Goal: Transaction & Acquisition: Purchase product/service

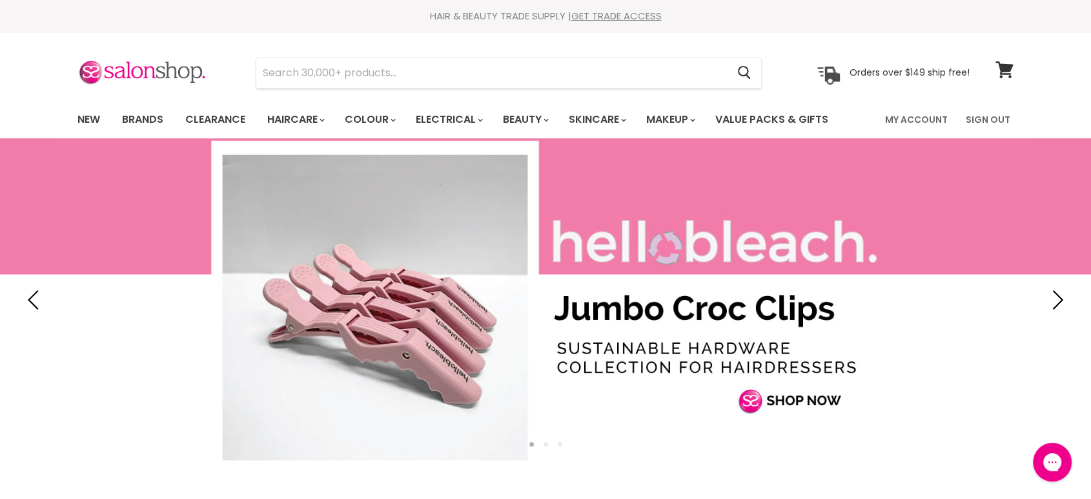
type input "Simplicité Damask Rose Antioxidant Day Cream"
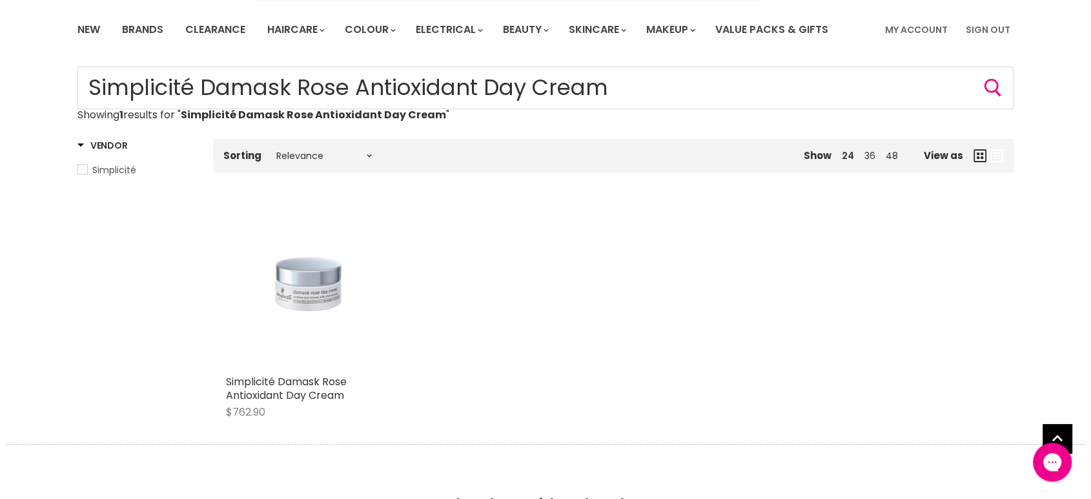
scroll to position [143, 0]
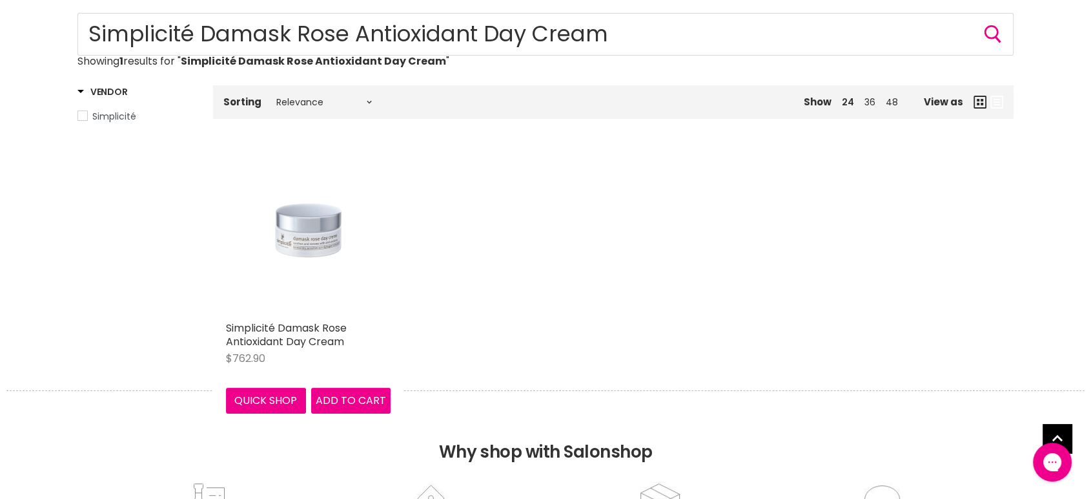
click at [307, 287] on img "Main content" at bounding box center [308, 232] width 165 height 165
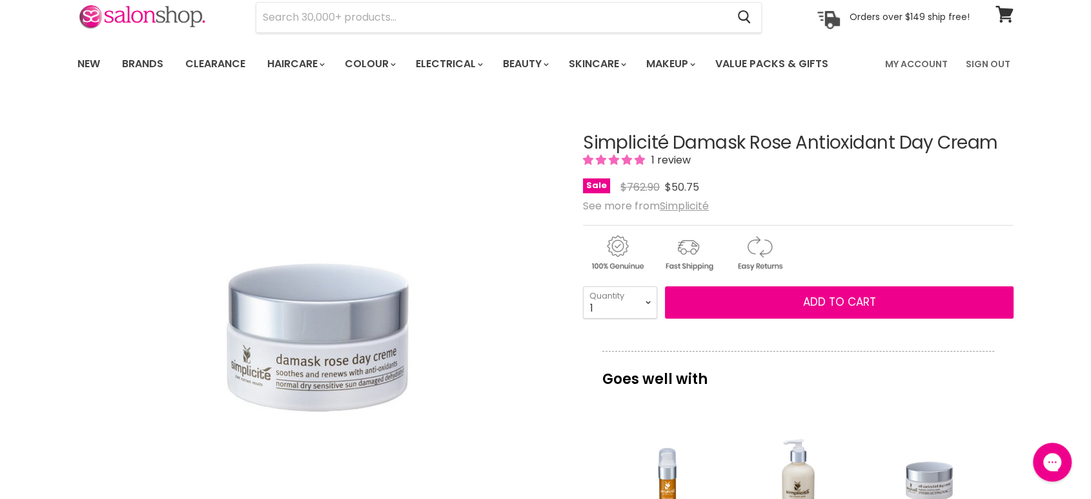
scroll to position [72, 0]
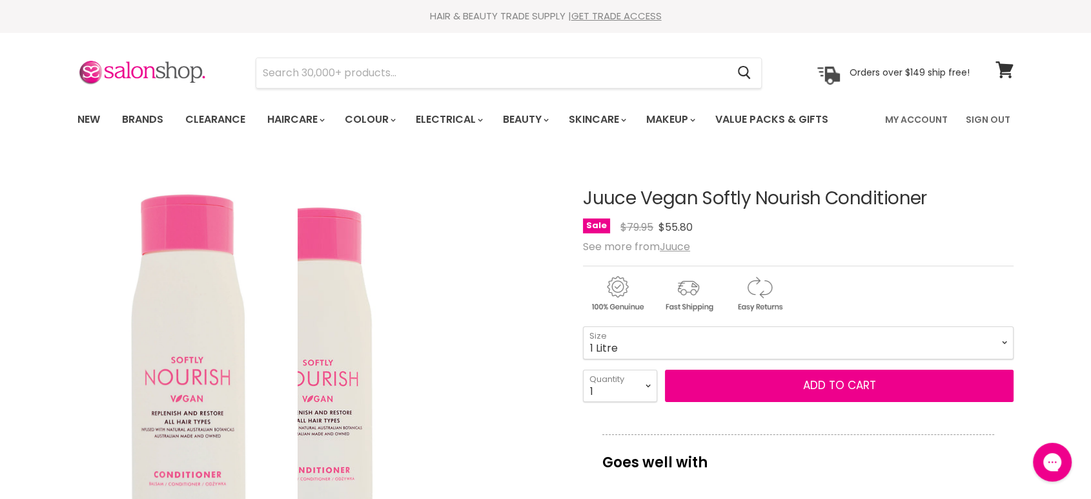
type input "juuce miracle smooth conditioner"
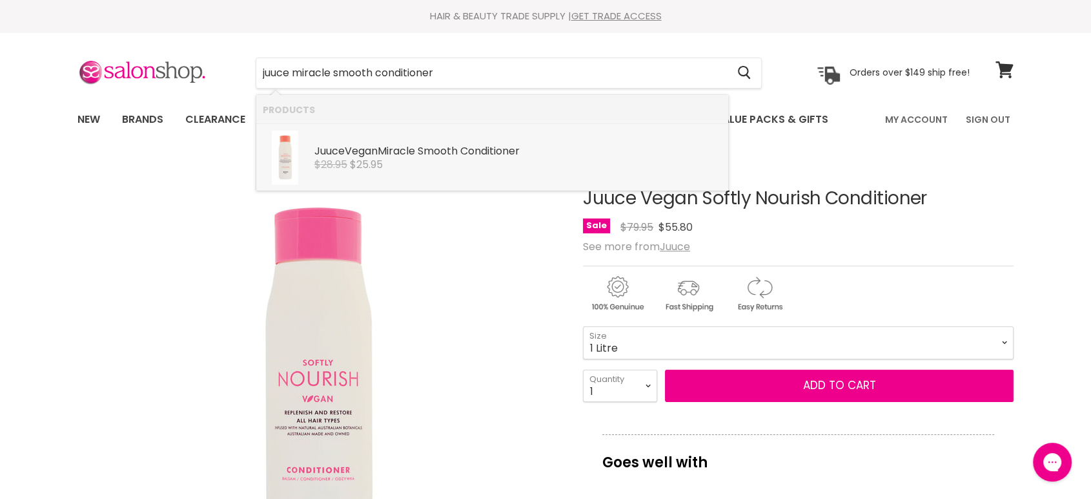
click at [415, 157] on b "Miracle" at bounding box center [396, 150] width 37 height 15
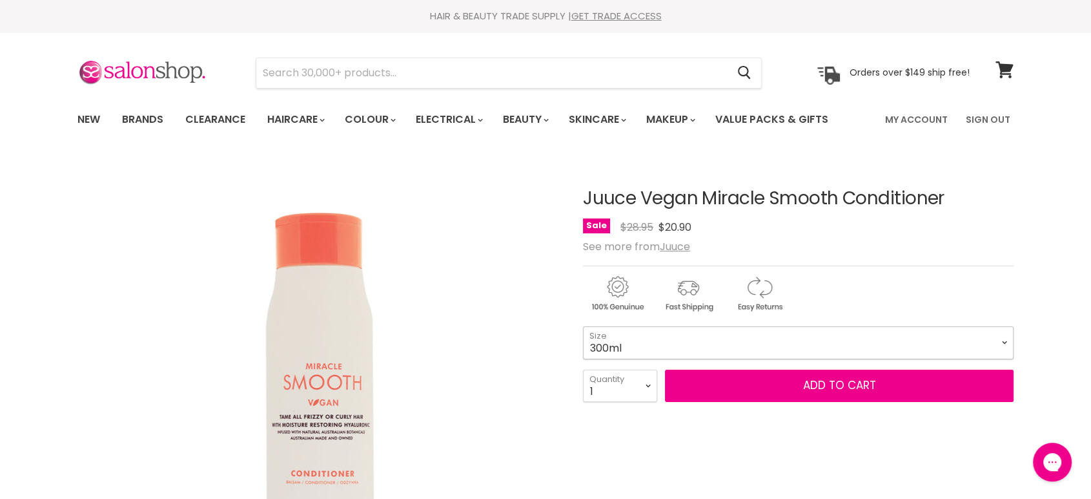
click at [690, 338] on select "300ml 1 Litre" at bounding box center [798, 342] width 431 height 32
click at [583, 326] on select "300ml 1 Litre" at bounding box center [798, 342] width 431 height 32
select select "1 Litre"
click at [325, 70] on input "Search" at bounding box center [491, 73] width 471 height 30
paste input "Juuce Vegan Botanic Oil Serum"
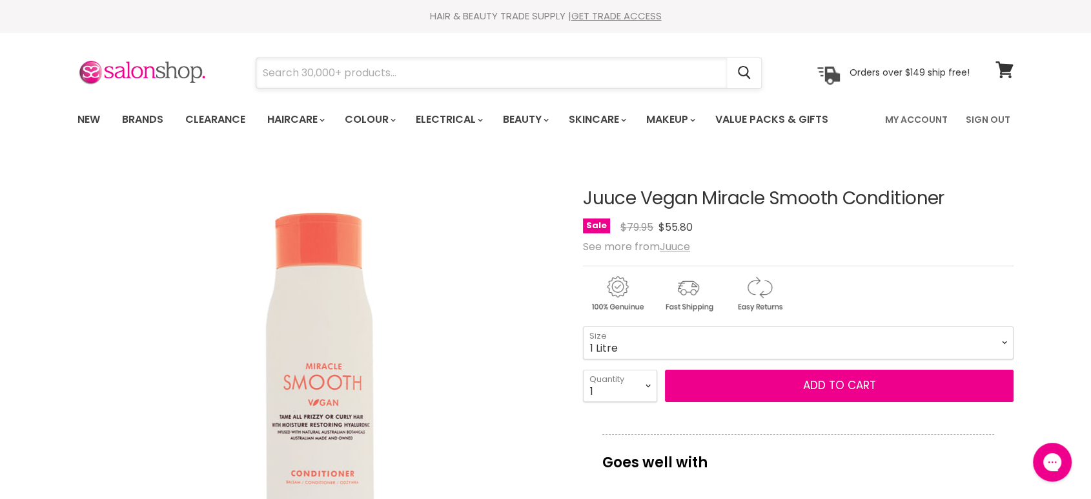
type input "Juuce Vegan Botanic Oil Serum"
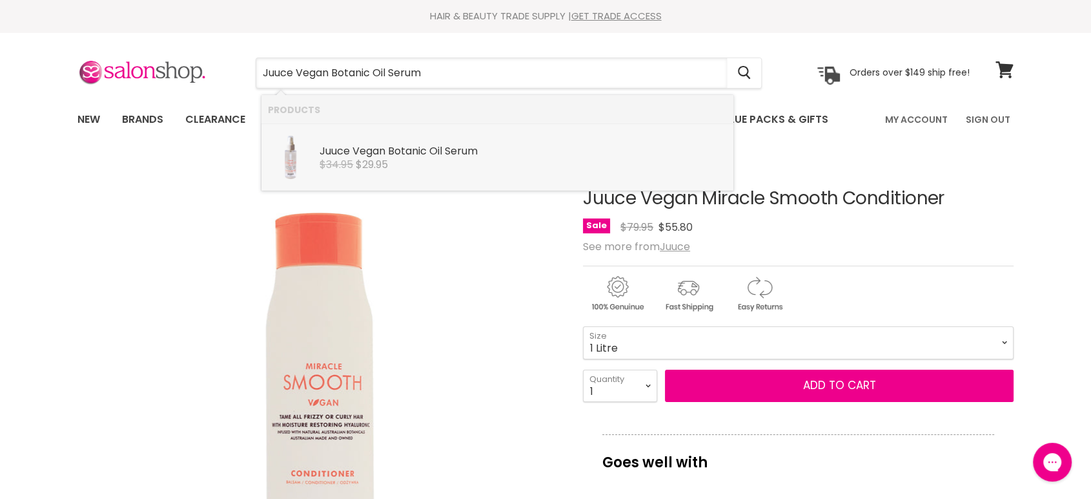
click at [359, 143] on div "Juuce Vegan Botanic Oil Serum Juuce $34.95 $29.95" at bounding box center [524, 149] width 408 height 39
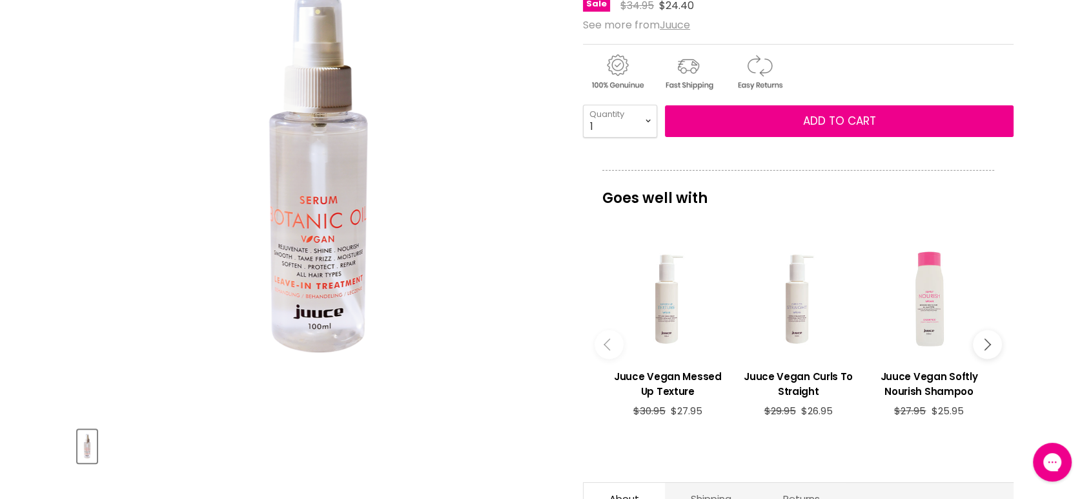
scroll to position [72, 0]
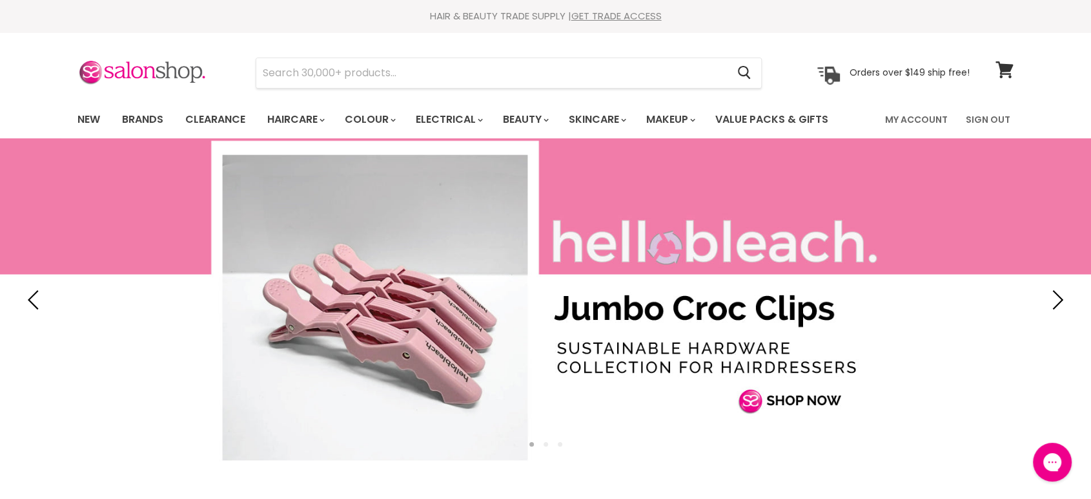
type input "l"
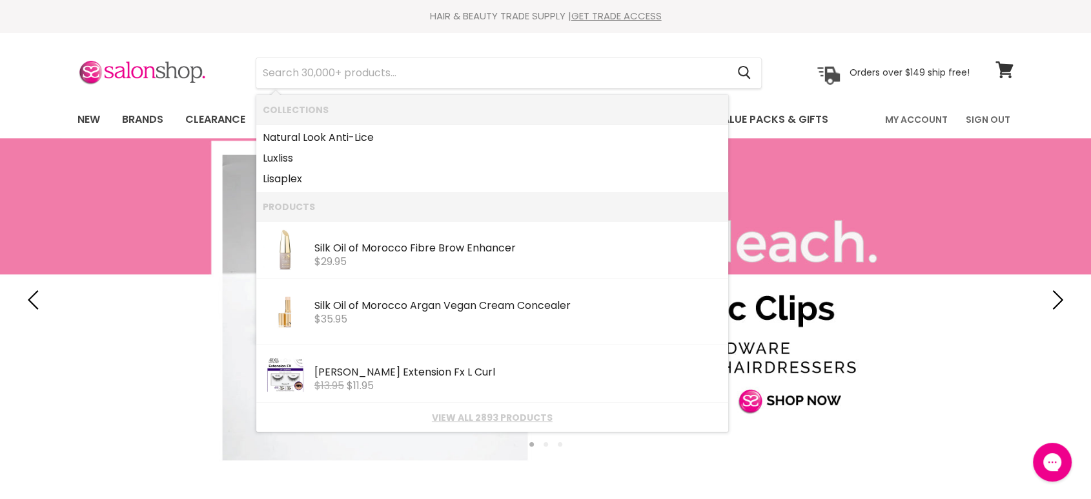
type input "a"
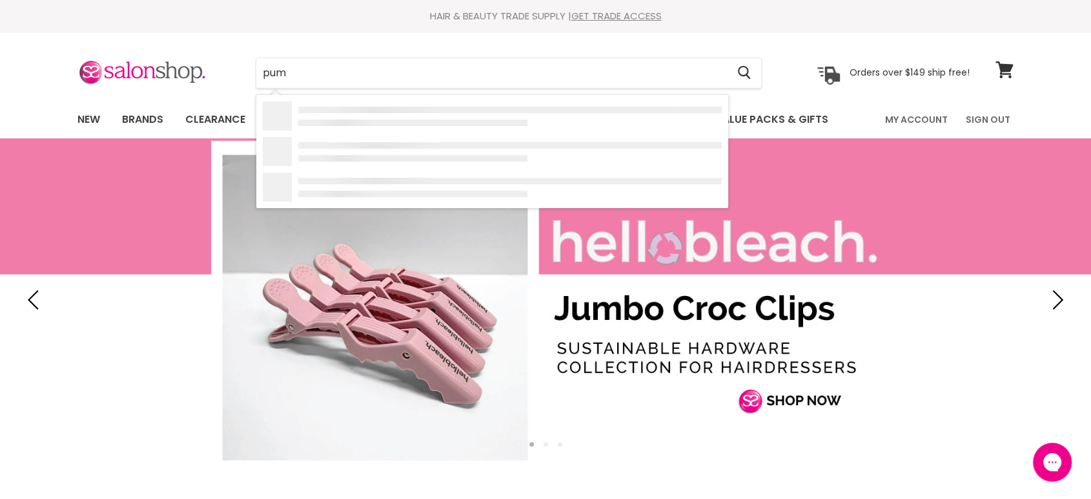
type input "pump"
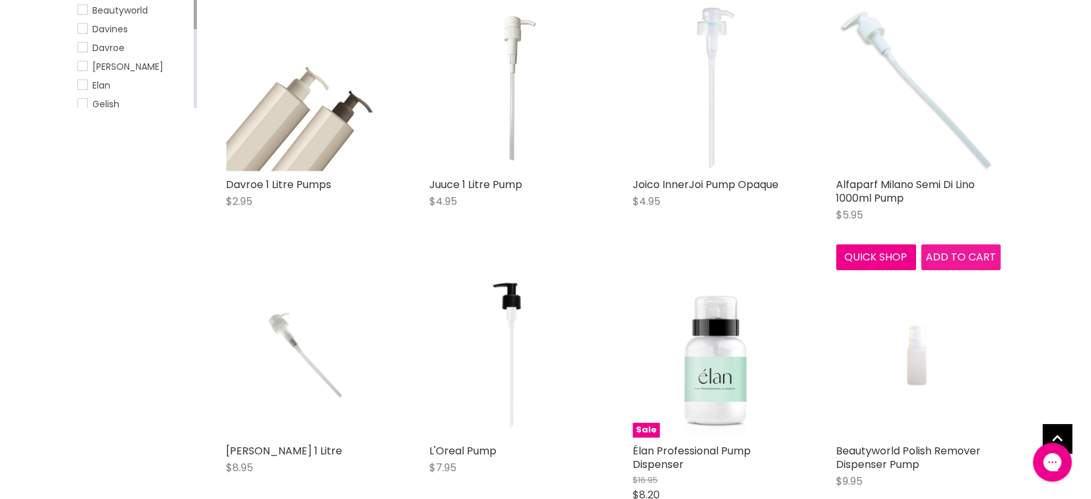
click at [965, 255] on span "Add to cart" at bounding box center [961, 256] width 70 height 15
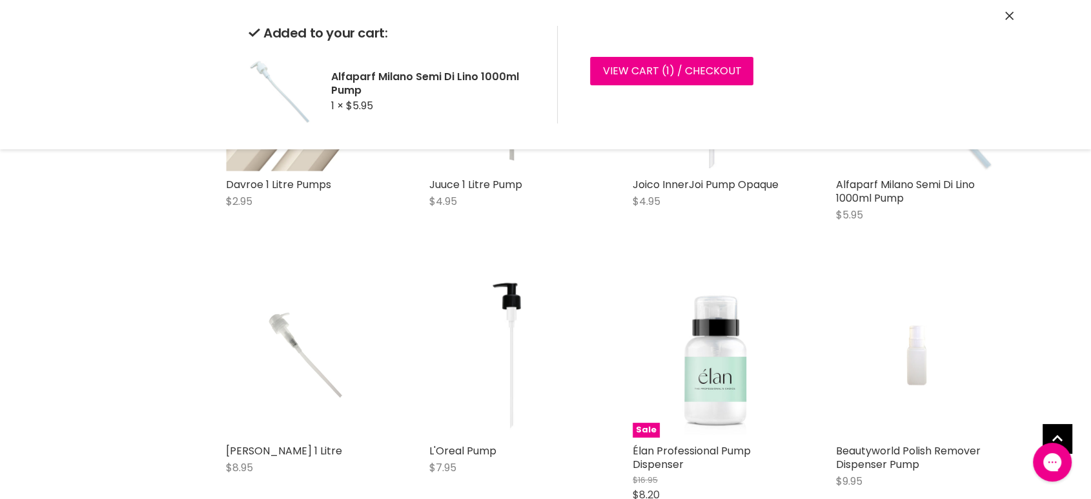
click at [1014, 17] on div "Added to your cart: Alfaparf Milano Semi Di Lino 1000ml Pump 1 × $5.95 View car…" at bounding box center [545, 74] width 969 height 149
click at [1011, 17] on icon "Close" at bounding box center [1010, 16] width 8 height 8
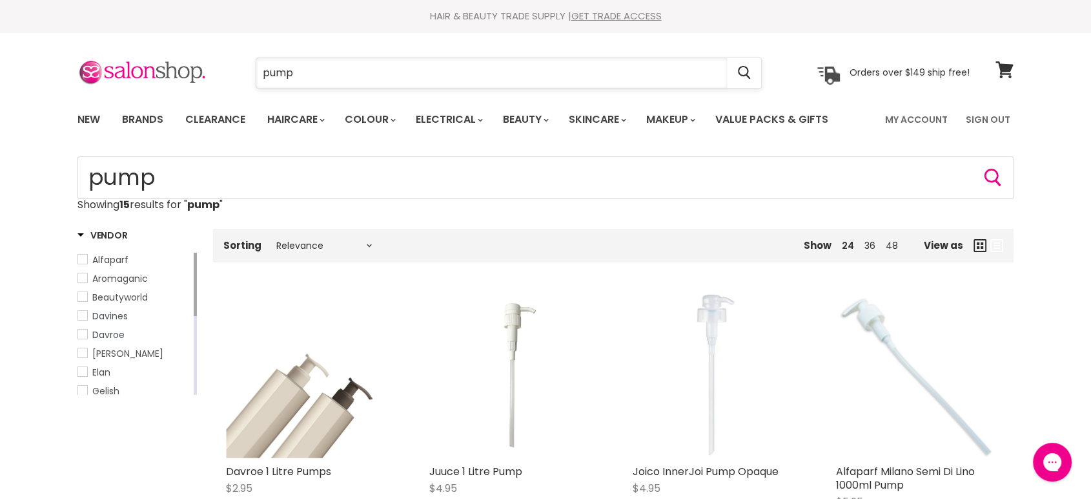
click at [310, 71] on input "pump" at bounding box center [491, 73] width 471 height 30
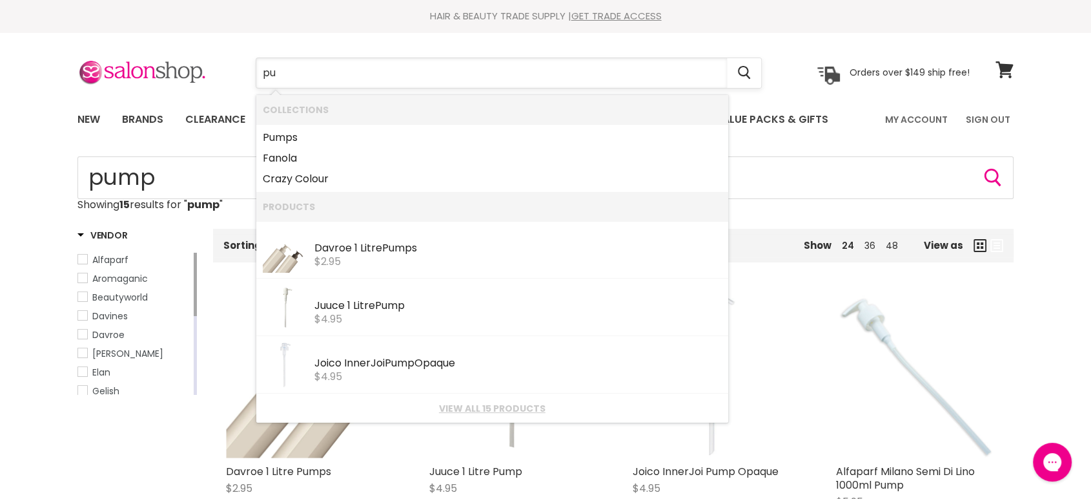
type input "p"
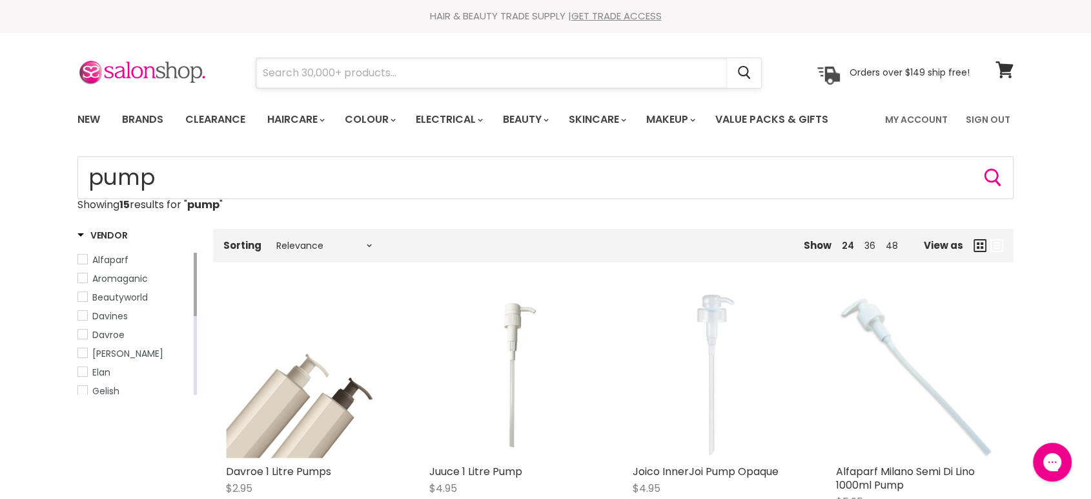
paste input "ALFAPARF SEMI DI LINO NUTRITIVE"
type input "ALFAPARF SEMI DI LINO NUTRITIVE"
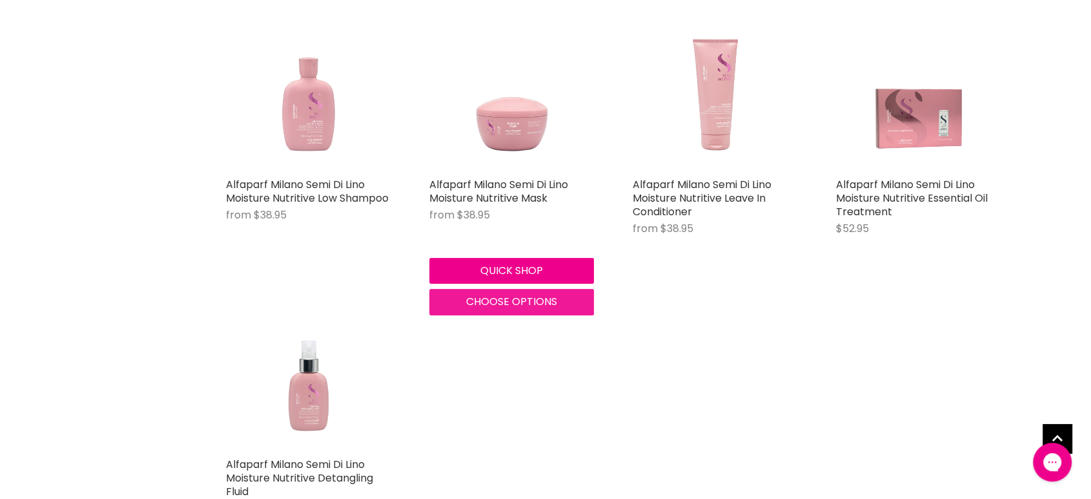
click at [501, 304] on span "Choose options" at bounding box center [511, 301] width 91 height 15
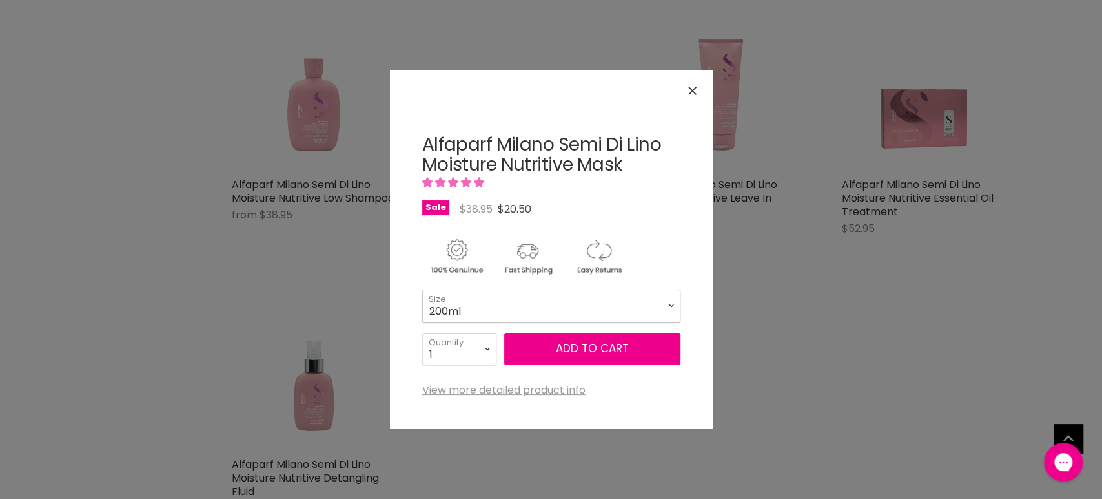
click at [523, 314] on select "200ml 500ml" at bounding box center [551, 305] width 258 height 32
click at [422, 289] on select "200ml 500ml" at bounding box center [551, 305] width 258 height 32
select select "500ml"
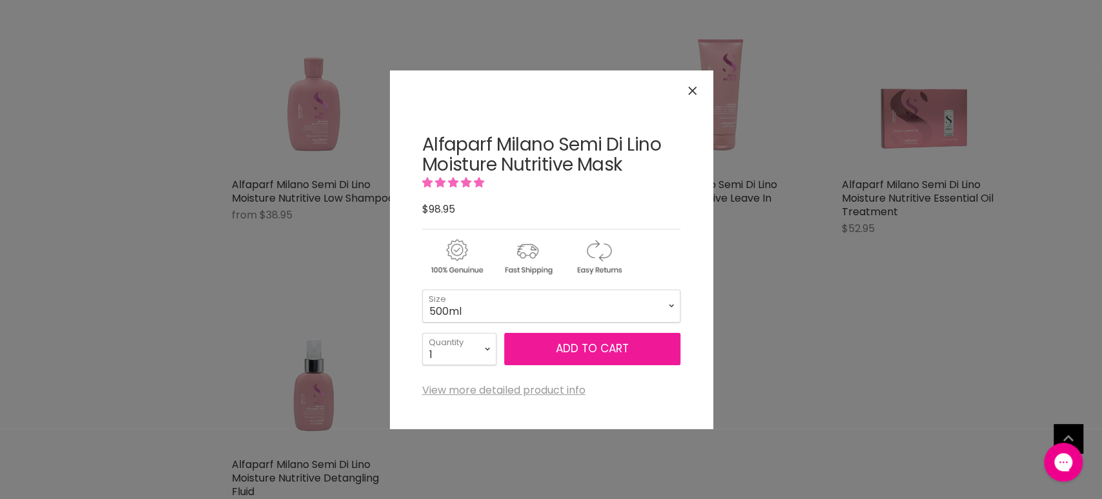
click at [577, 349] on button "Add to cart" at bounding box center [592, 349] width 176 height 32
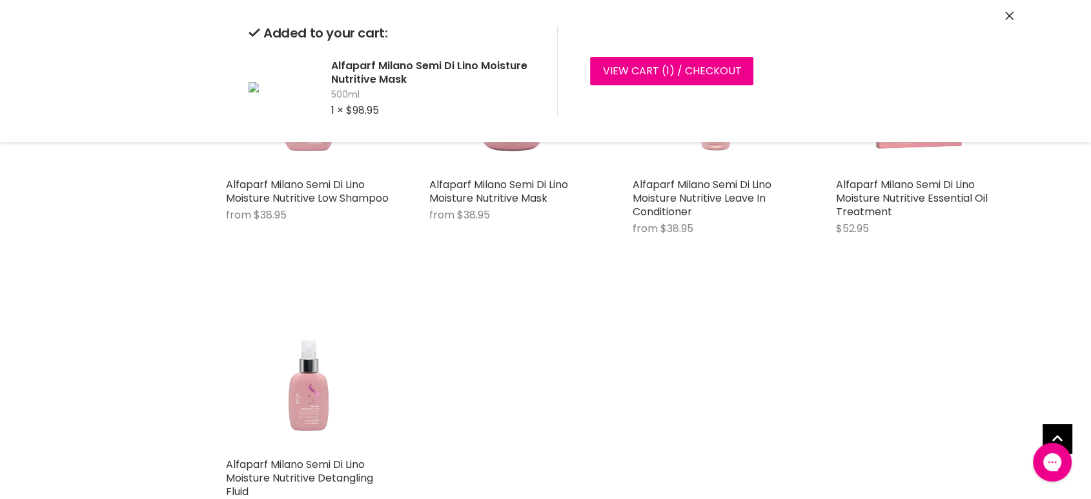
click at [1015, 9] on div "Added to your cart: Alfaparf Milano Semi Di Lino Moisture Nutritive Mask 500ml …" at bounding box center [545, 71] width 969 height 142
click at [1009, 13] on icon "Close" at bounding box center [1010, 16] width 8 height 8
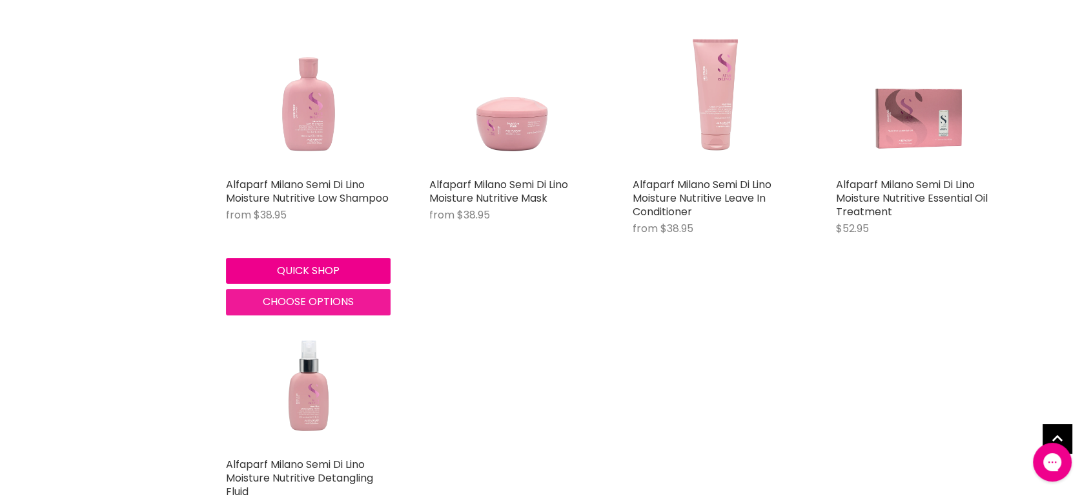
click at [287, 304] on span "Choose options" at bounding box center [308, 301] width 91 height 15
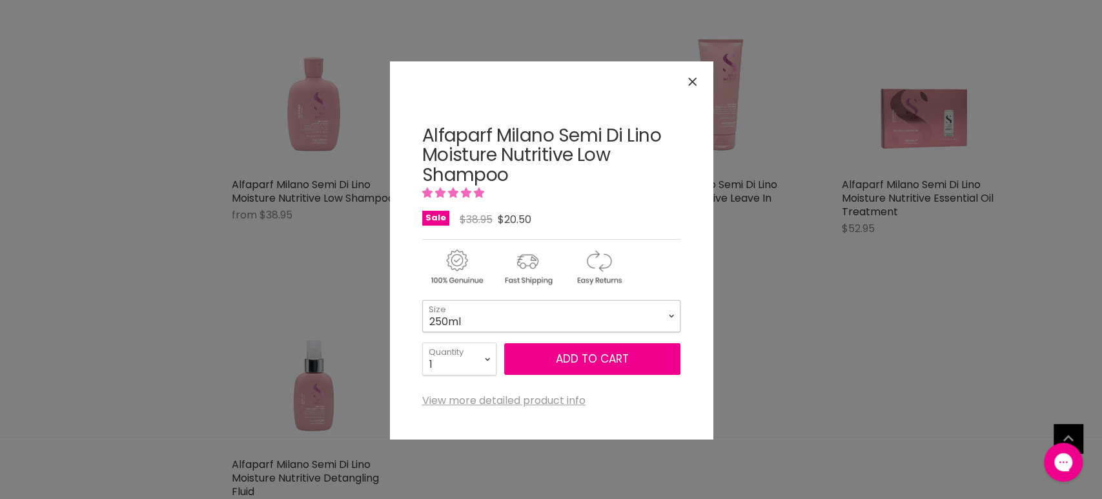
click at [471, 313] on select "250ml 1 Litre" at bounding box center [551, 316] width 258 height 32
click at [422, 300] on select "250ml 1 Litre" at bounding box center [551, 316] width 258 height 32
select select "1 Litre"
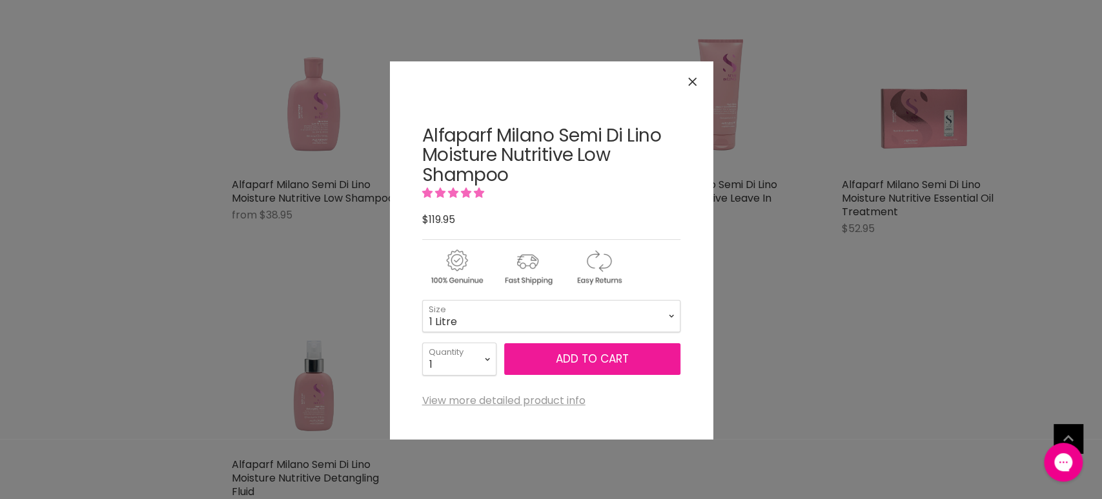
click at [562, 358] on button "Add to cart" at bounding box center [592, 359] width 176 height 32
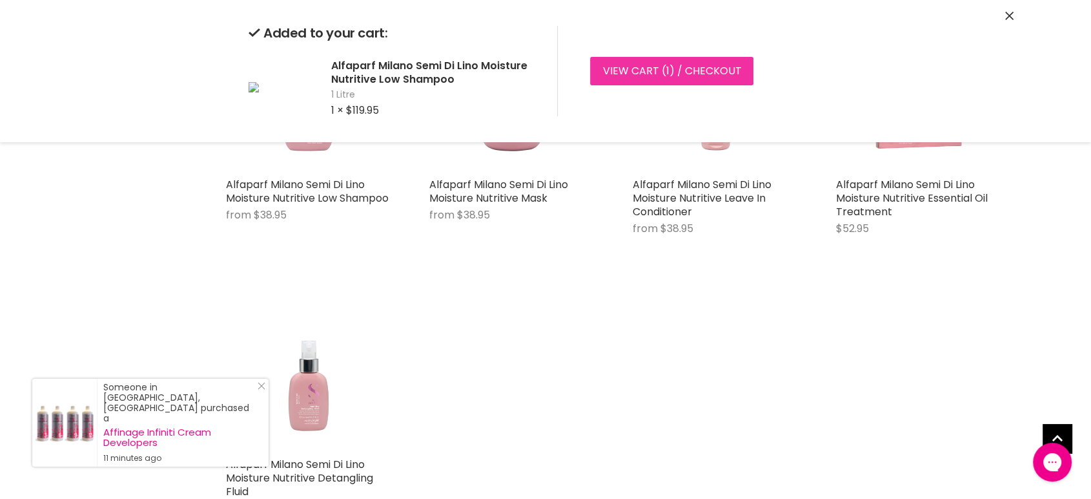
click at [633, 58] on link "View cart ( 1 ) / Checkout" at bounding box center [671, 71] width 163 height 28
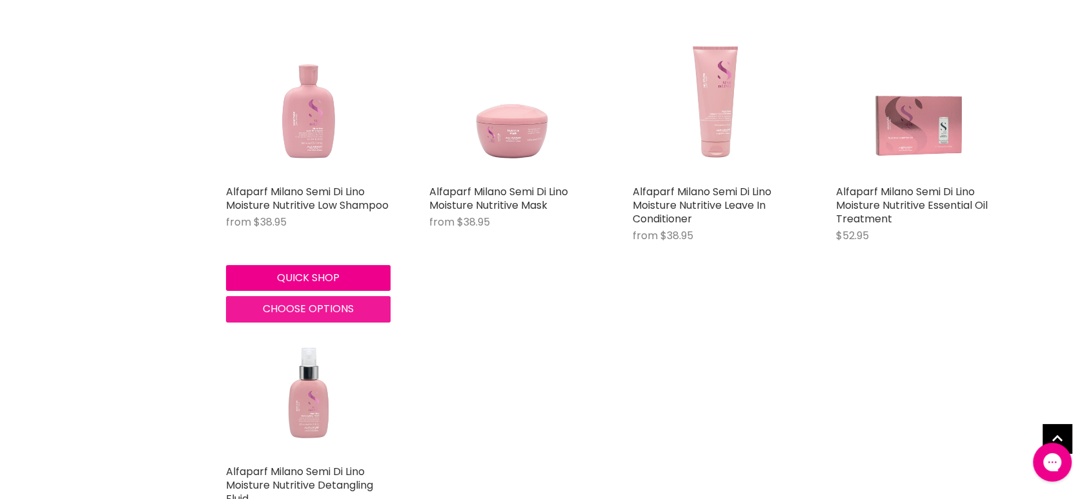
click at [330, 307] on span "Choose options" at bounding box center [308, 308] width 91 height 15
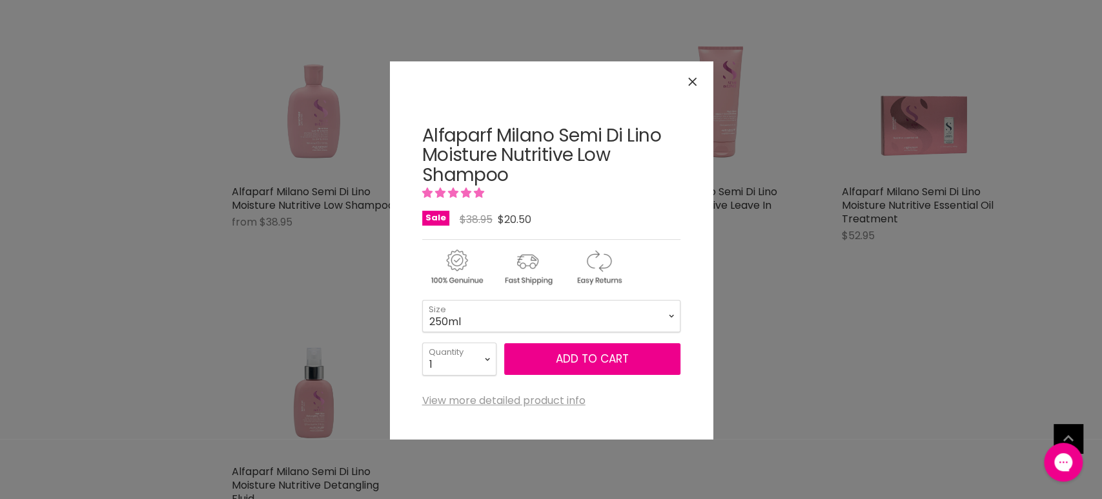
click at [274, 150] on div "Click or scroll to zoom Tap or pinch to zoom" at bounding box center [551, 249] width 1102 height 499
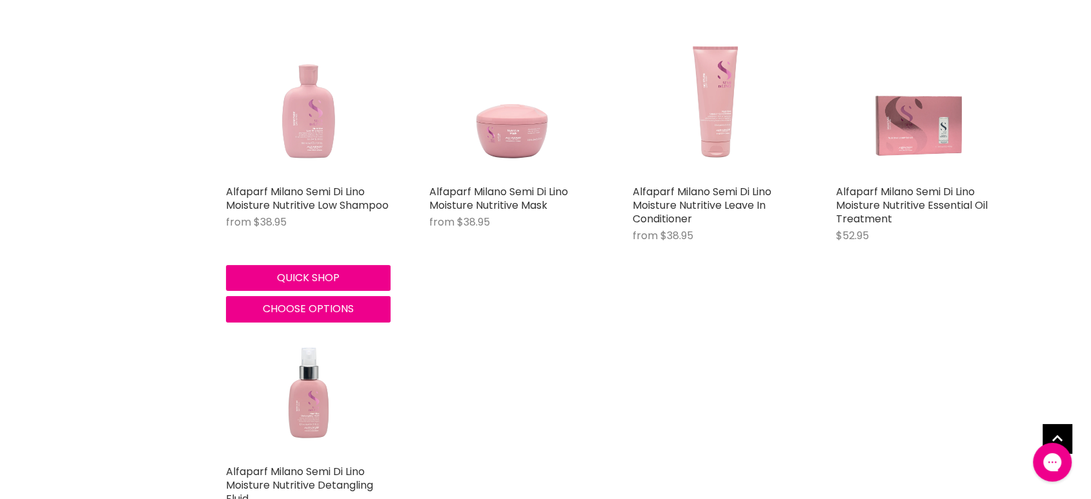
click at [296, 146] on img "Main content" at bounding box center [308, 96] width 165 height 165
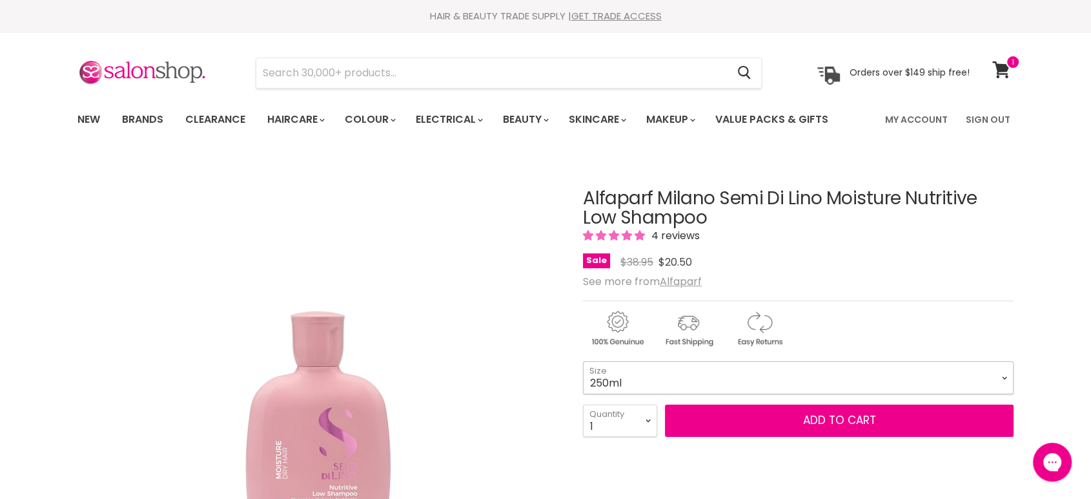
click at [752, 389] on select "250ml 1 Litre" at bounding box center [798, 377] width 431 height 32
click at [583, 361] on select "250ml 1 Litre" at bounding box center [798, 377] width 431 height 32
select select "1 Litre"
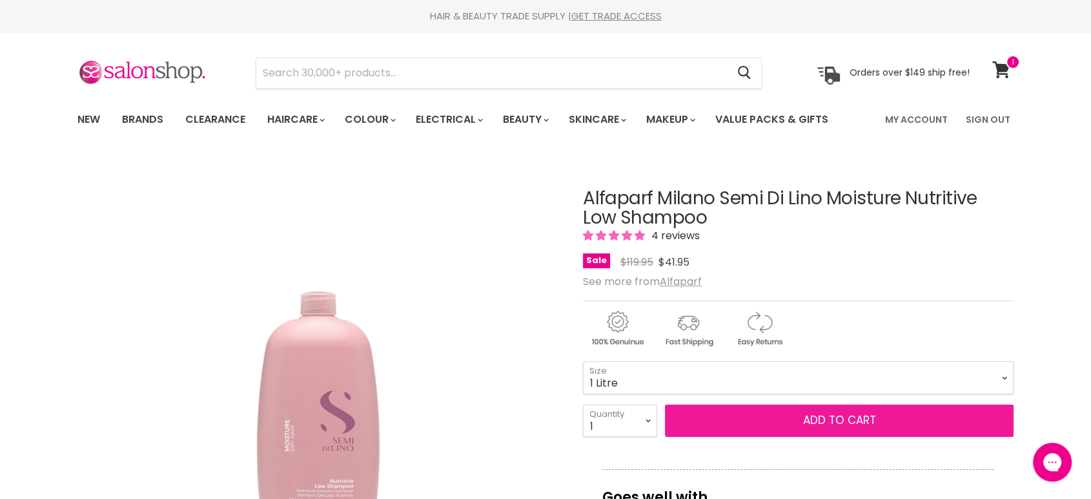
click at [873, 425] on button "Add to cart" at bounding box center [839, 420] width 349 height 32
click at [835, 415] on button "Add to cart" at bounding box center [839, 420] width 349 height 32
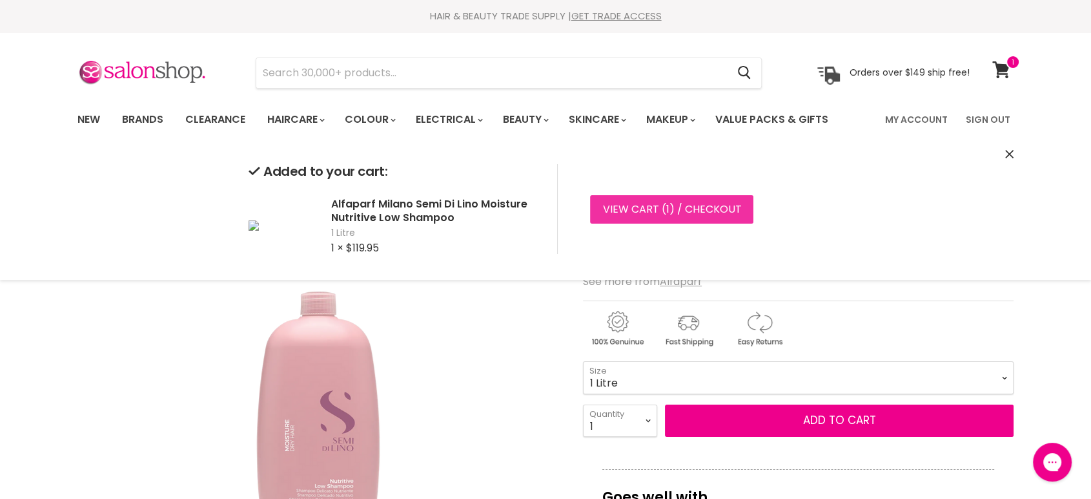
click at [655, 203] on link "View cart ( 1 ) / Checkout" at bounding box center [671, 209] width 163 height 28
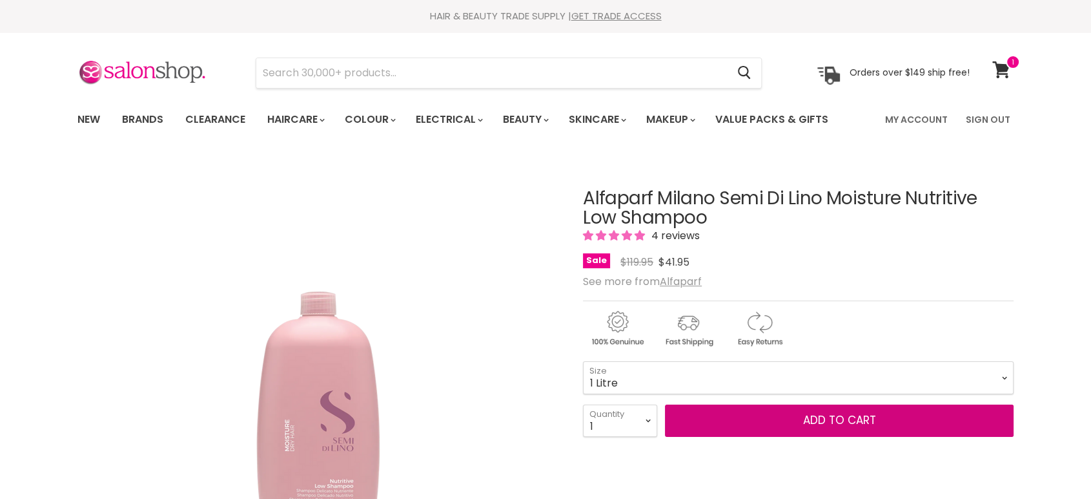
click at [824, 424] on span "Add to cart" at bounding box center [839, 419] width 73 height 15
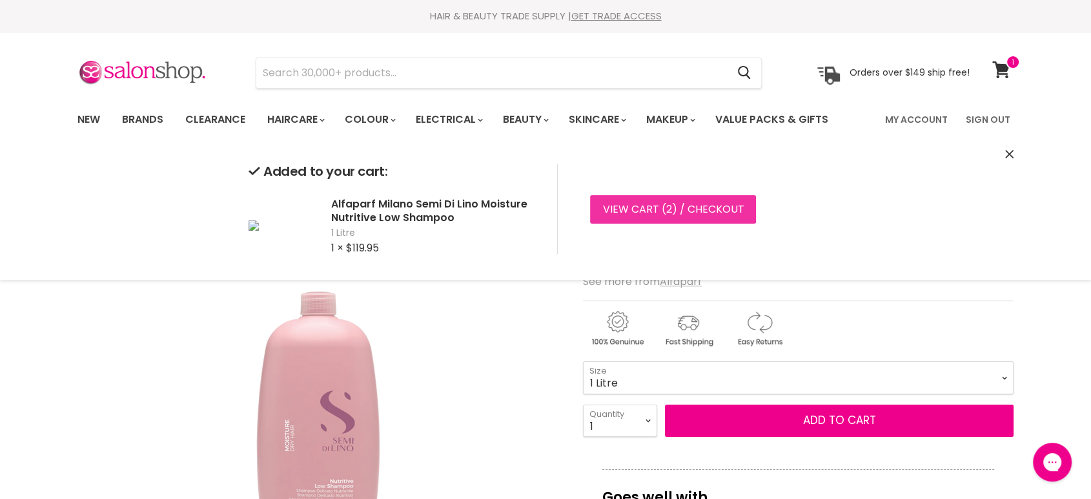
click at [625, 210] on link "View cart ( 2 ) / Checkout" at bounding box center [673, 209] width 166 height 28
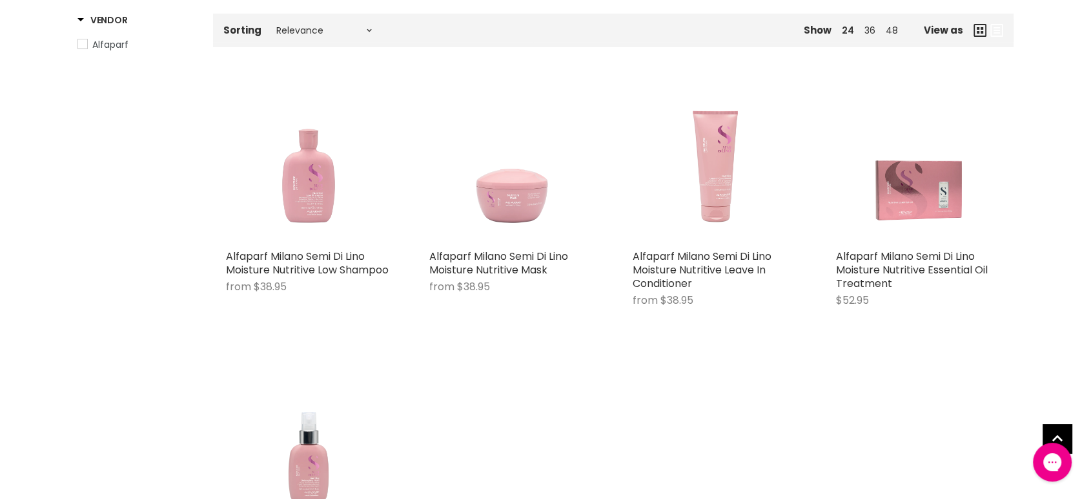
click at [499, 223] on img "Main content" at bounding box center [511, 160] width 165 height 165
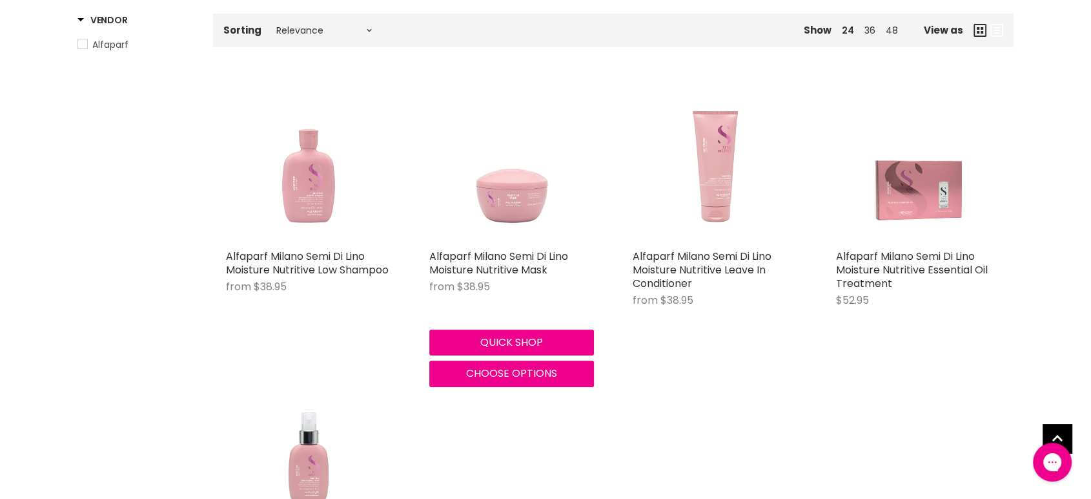
click at [499, 223] on img "Main content" at bounding box center [511, 160] width 165 height 165
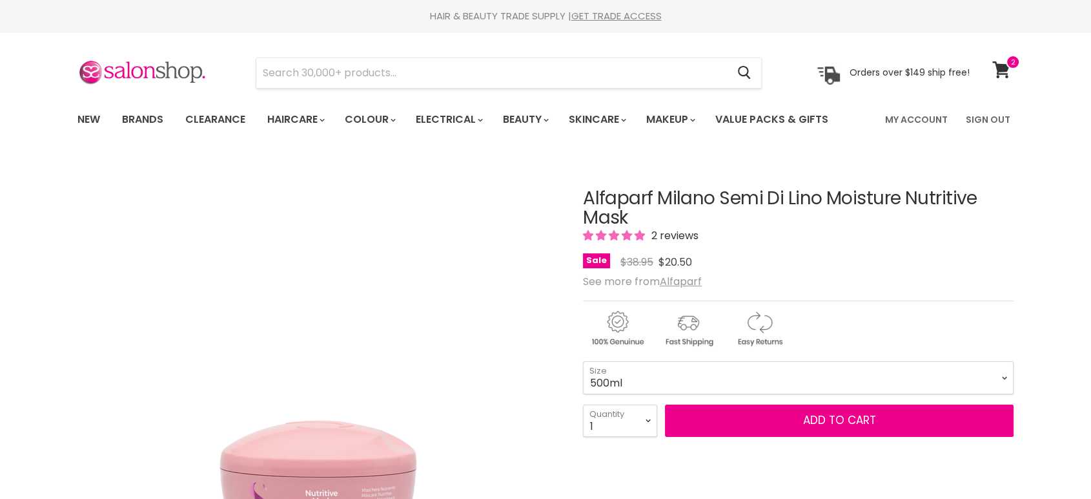
click at [583, 361] on select "200ml 500ml" at bounding box center [798, 377] width 431 height 32
select select "500ml"
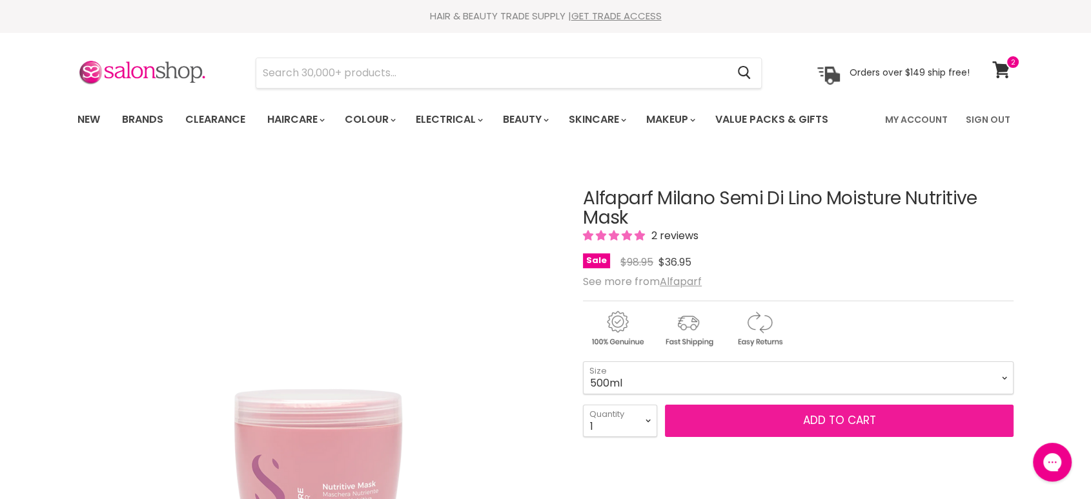
click at [823, 422] on button "Add to cart" at bounding box center [839, 420] width 349 height 32
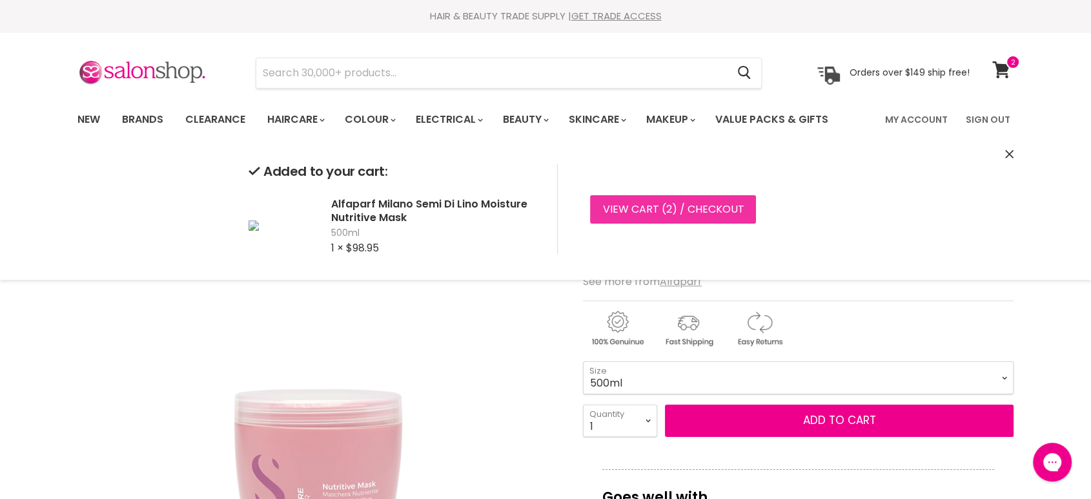
click at [644, 208] on link "View cart ( 2 ) / Checkout" at bounding box center [673, 209] width 166 height 28
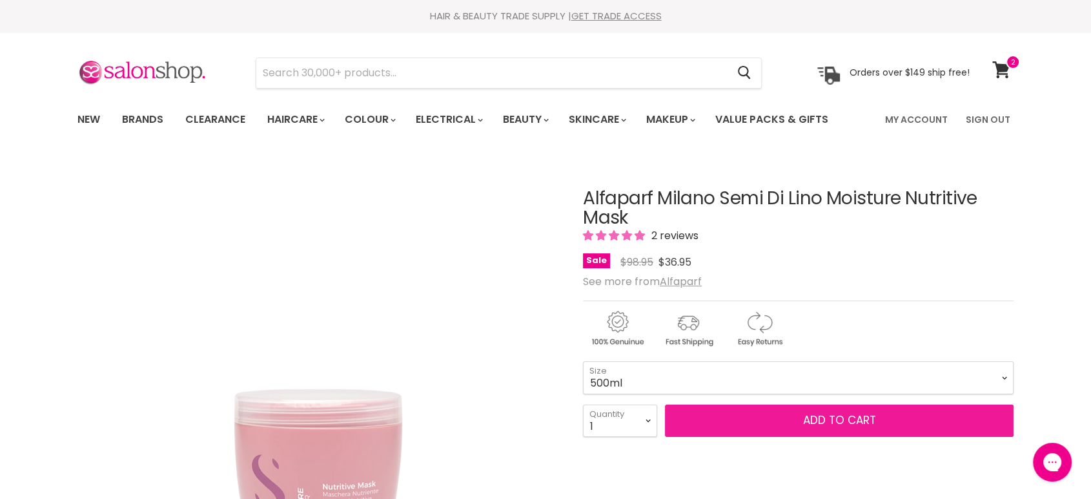
click at [821, 422] on span "Add to cart" at bounding box center [839, 419] width 73 height 15
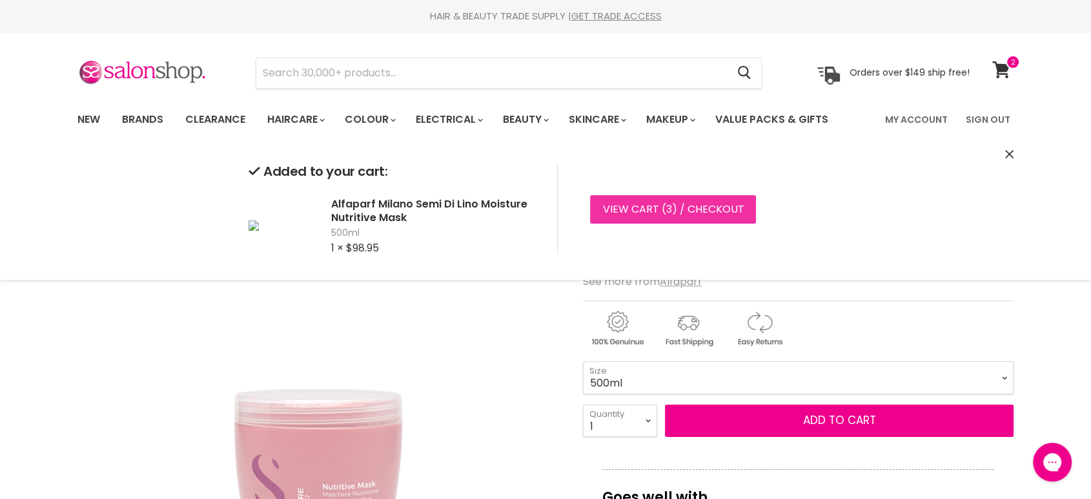
click at [628, 211] on link "View cart ( 3 ) / Checkout" at bounding box center [673, 209] width 166 height 28
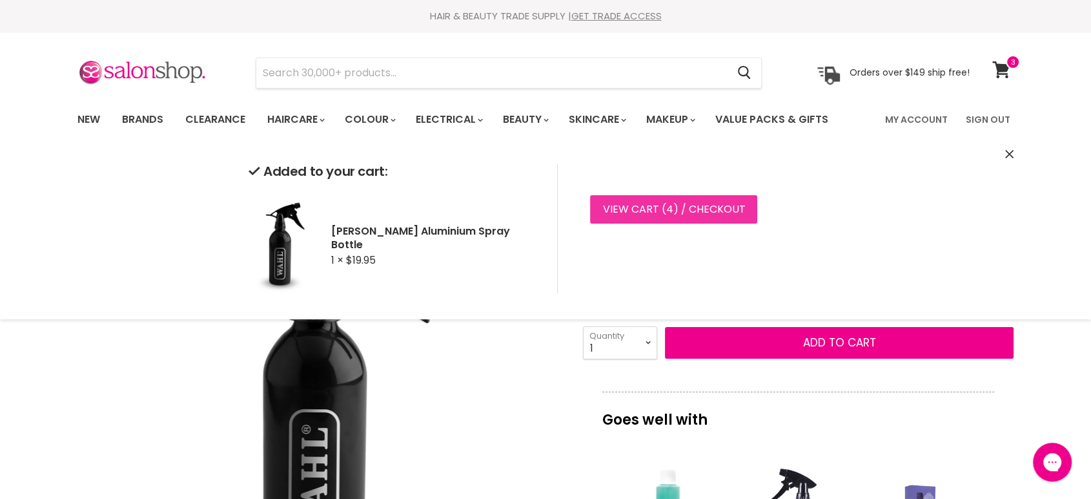
click at [641, 214] on link "View cart ( 4 ) / Checkout" at bounding box center [673, 209] width 167 height 28
